Goal: Information Seeking & Learning: Learn about a topic

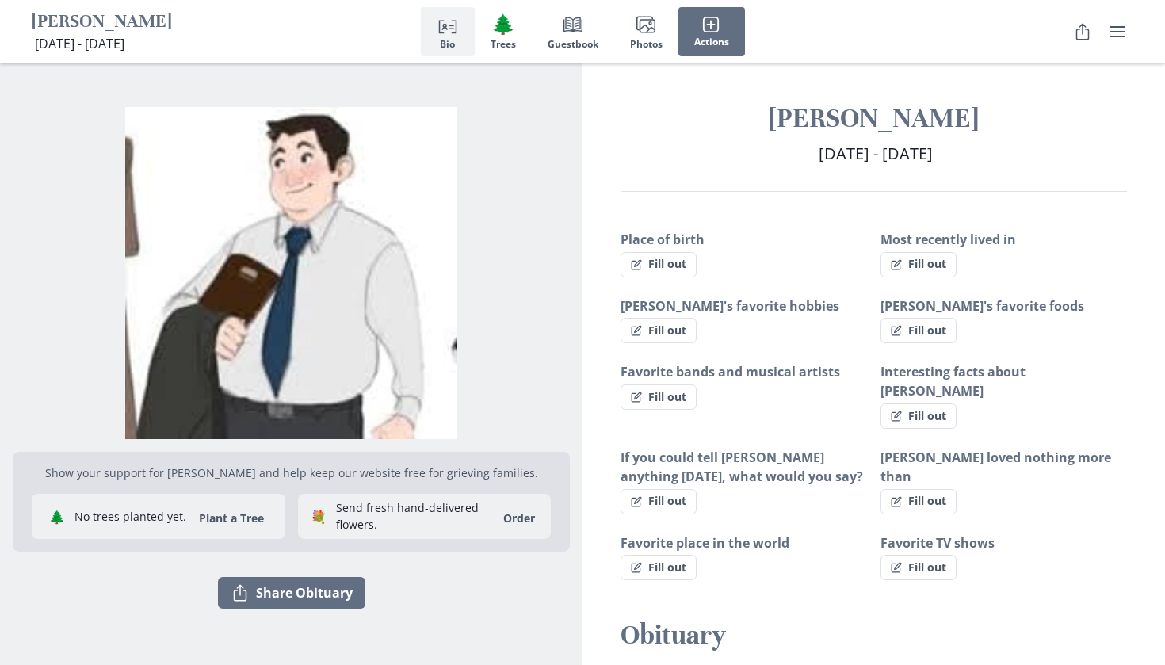
click at [292, 232] on img "Open photos full screen" at bounding box center [291, 273] width 557 height 333
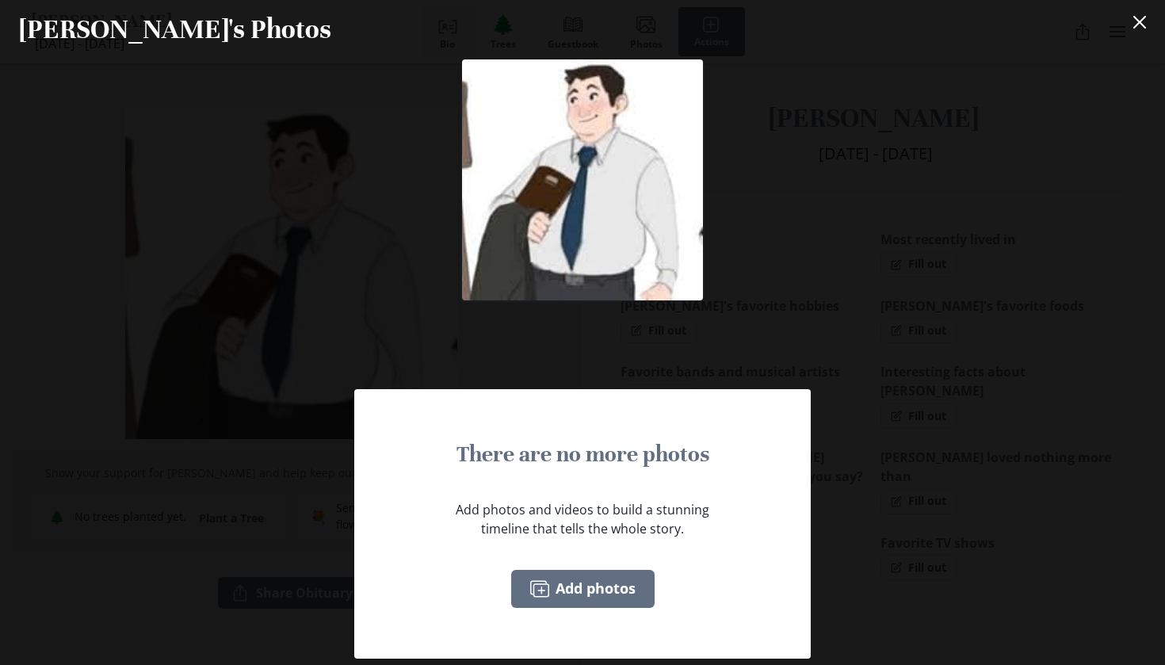
click at [655, 188] on img at bounding box center [582, 179] width 241 height 241
click at [1138, 14] on button "Close" at bounding box center [1140, 22] width 32 height 32
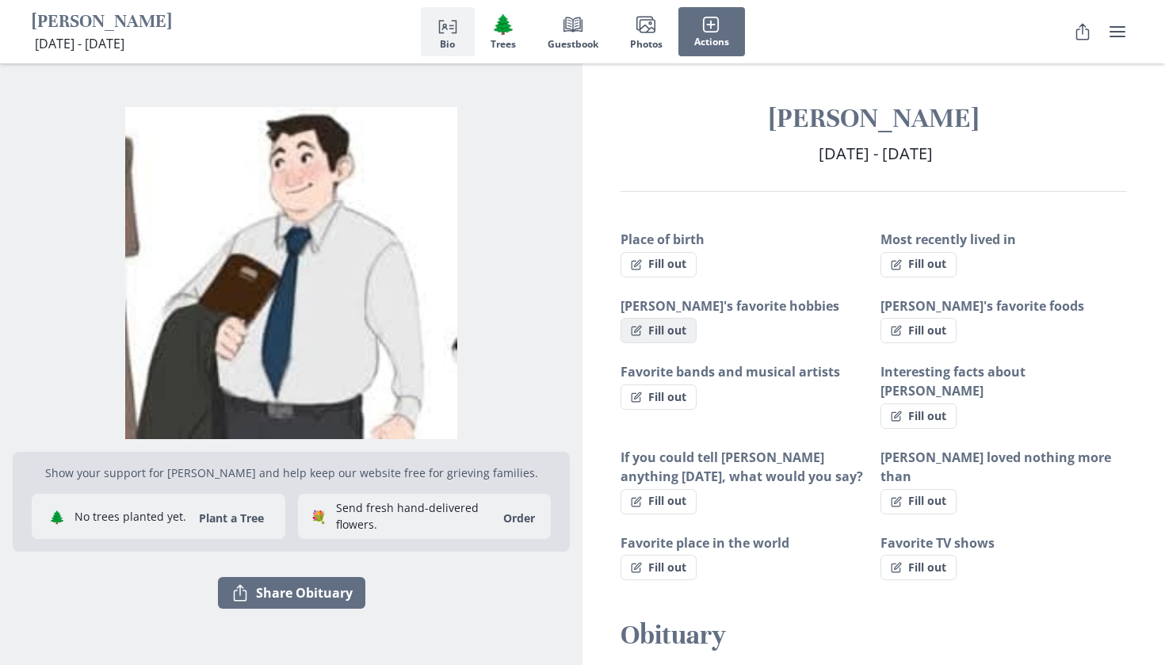
click at [679, 322] on button "Fill out" at bounding box center [659, 330] width 76 height 25
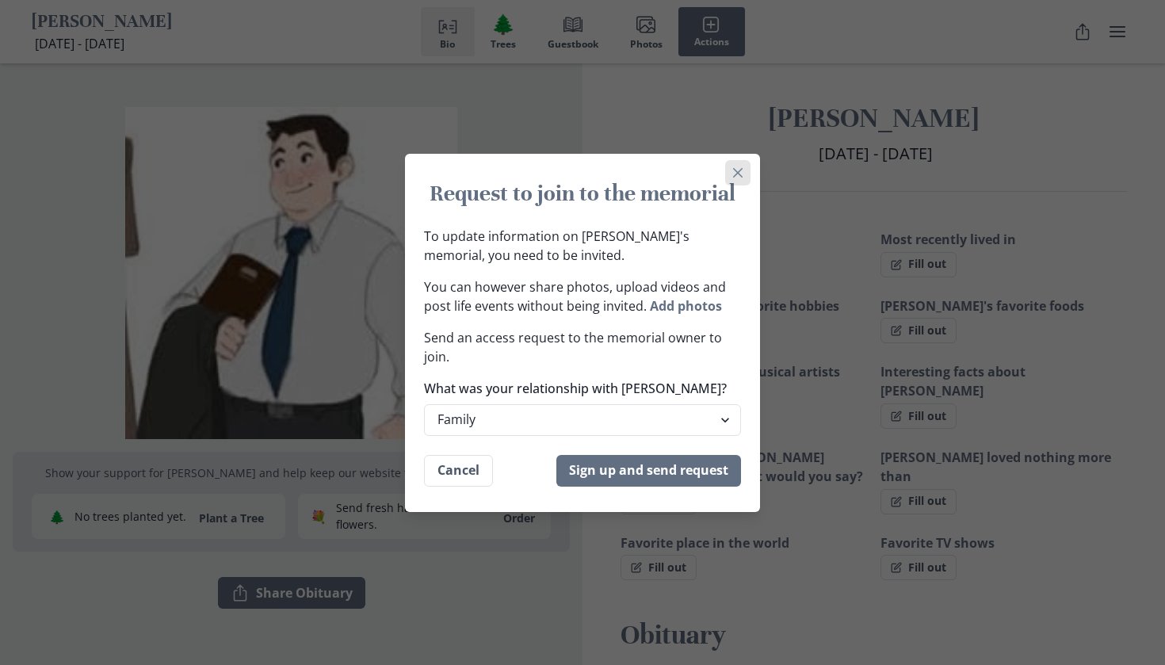
click at [731, 174] on button "Close" at bounding box center [737, 172] width 25 height 25
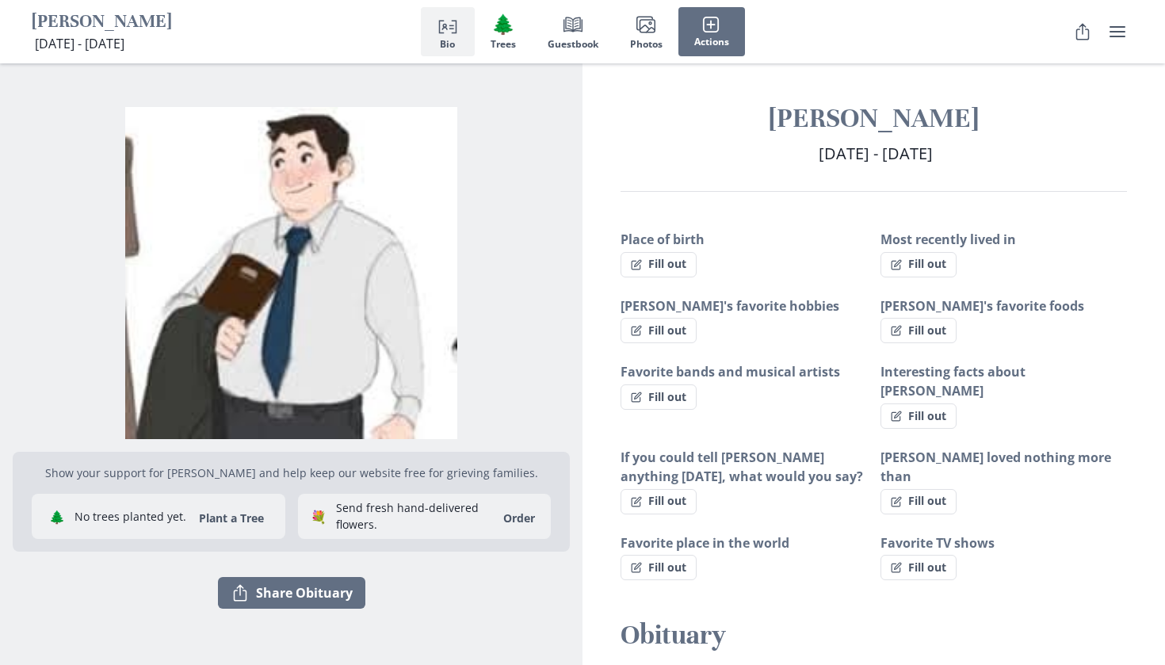
click at [357, 347] on img "Open photos full screen" at bounding box center [291, 273] width 557 height 333
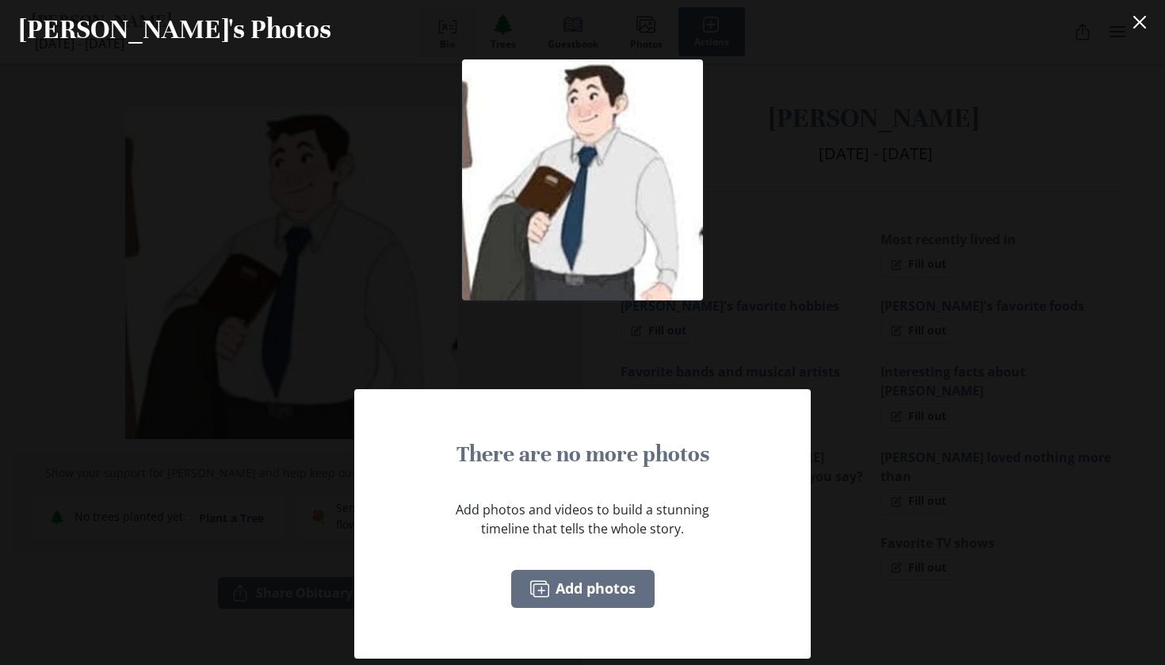
click at [628, 286] on img at bounding box center [582, 179] width 241 height 241
click at [816, 312] on div "There are no more photos Add photos and videos to build a stunning timeline tha…" at bounding box center [582, 361] width 1165 height 605
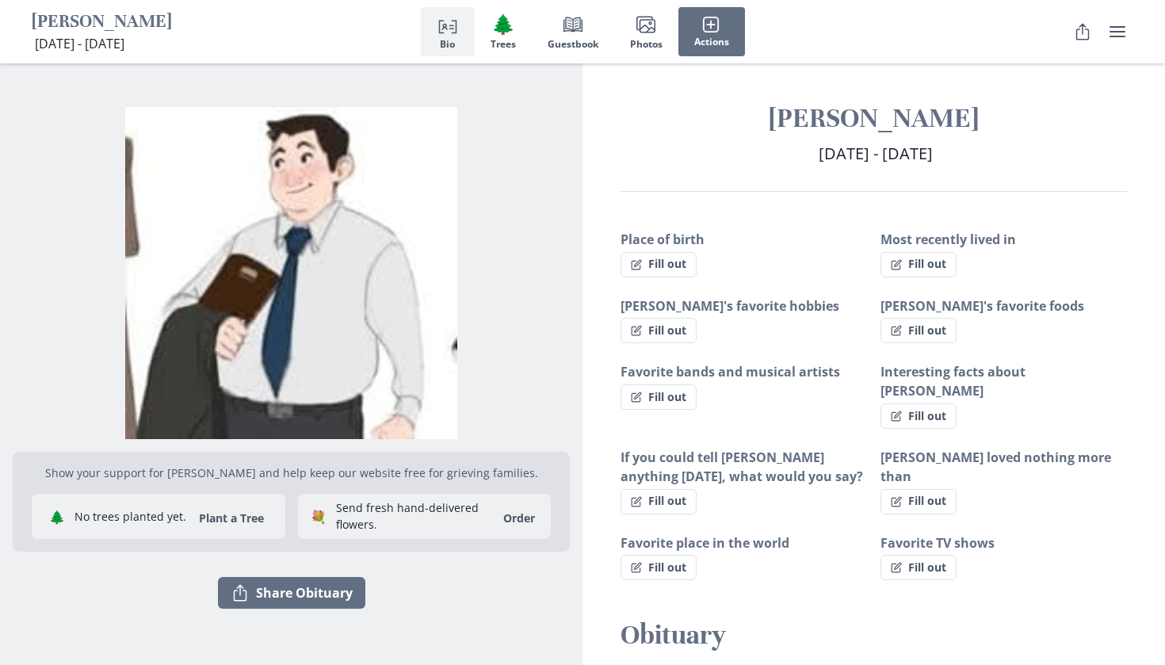
click at [770, 193] on div "[PERSON_NAME] [DATE] - [DATE] [DATE] - [DEMOGRAPHIC_DATA] Place of birth Fill o…" at bounding box center [873, 478] width 582 height 830
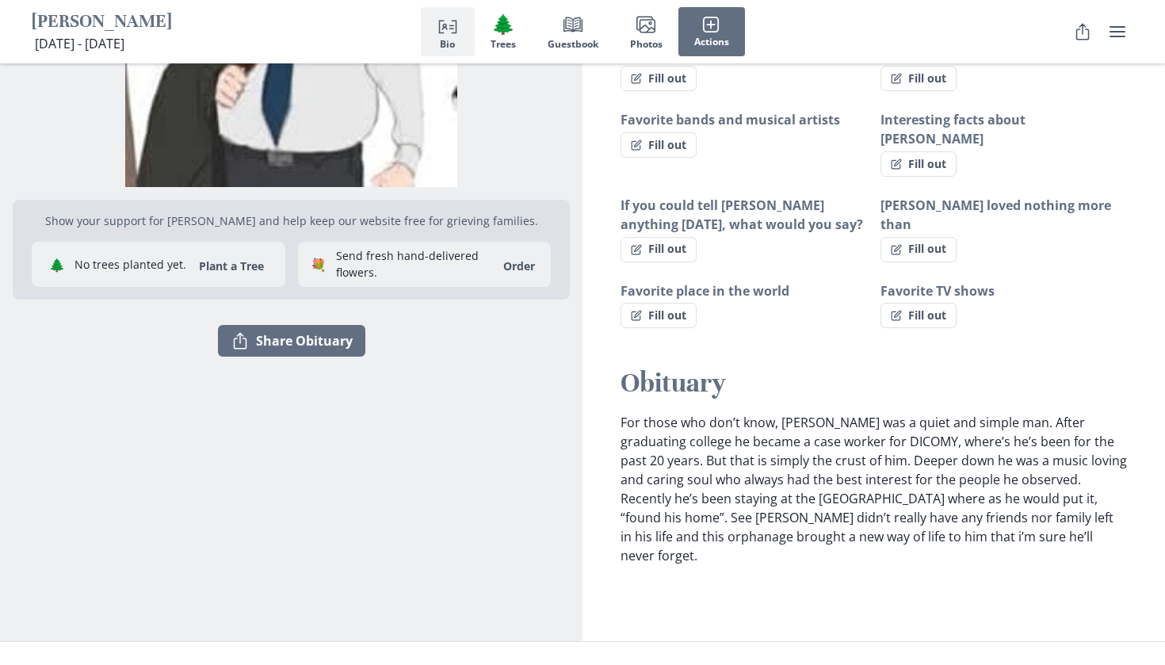
scroll to position [264, 0]
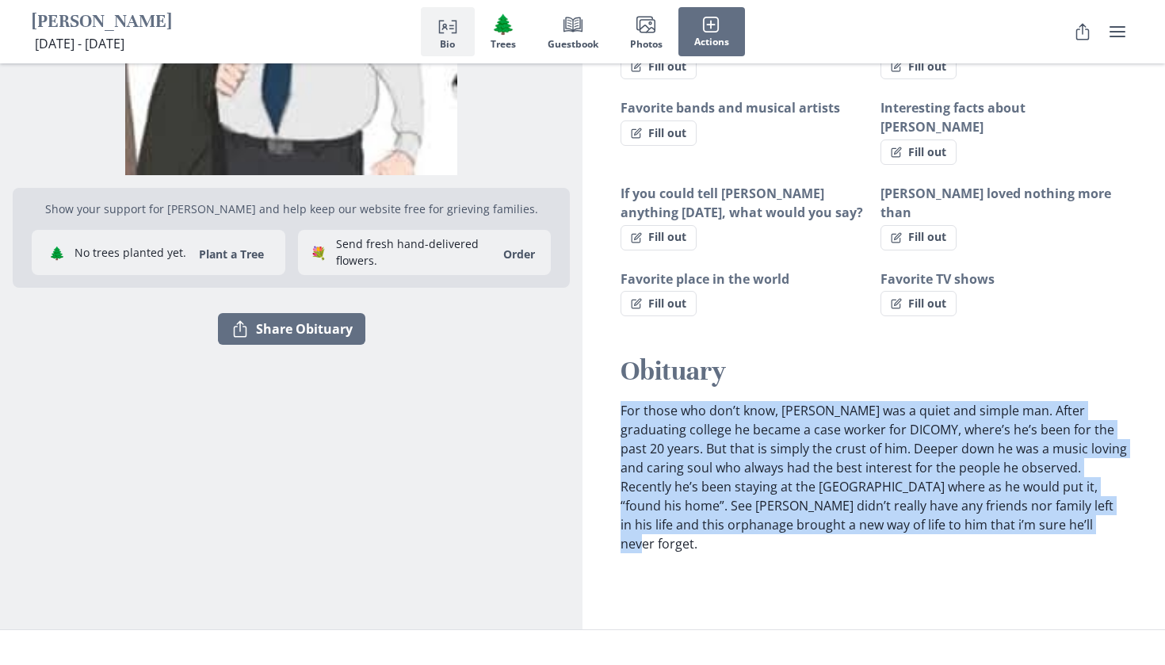
drag, startPoint x: 1010, startPoint y: 514, endPoint x: 621, endPoint y: 389, distance: 407.8
click at [617, 389] on div "Obituary For those who don’t know, [PERSON_NAME] was a quiet and simple man. Af…" at bounding box center [873, 453] width 582 height 199
click at [621, 401] on p "For those who don’t know, [PERSON_NAME] was a quiet and simple man. After gradu…" at bounding box center [874, 477] width 506 height 152
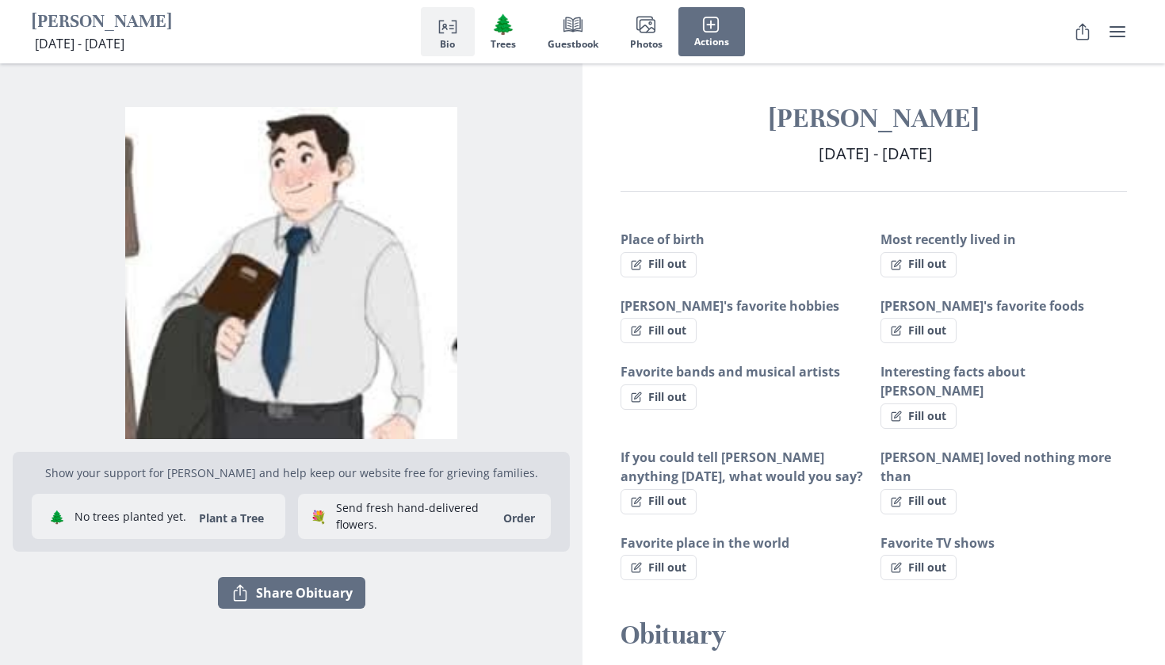
scroll to position [0, 0]
